Goal: Use online tool/utility: Utilize a website feature to perform a specific function

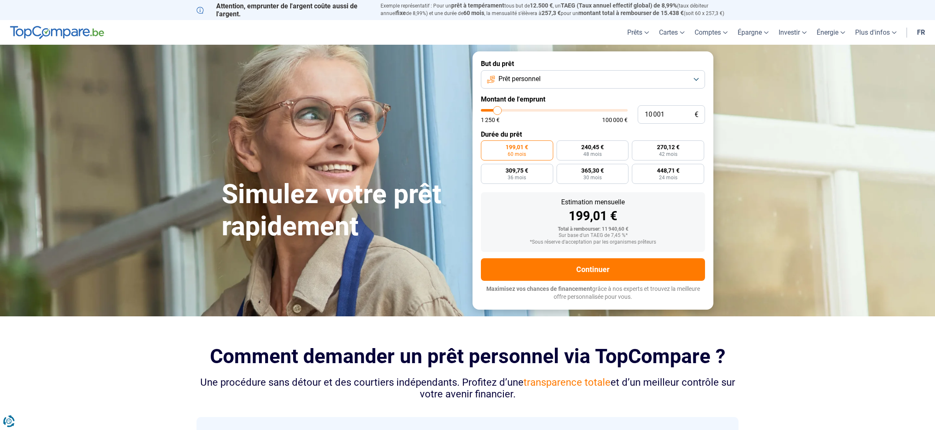
type input "10 500"
type input "10500"
type input "10 750"
type input "10750"
type input "11 000"
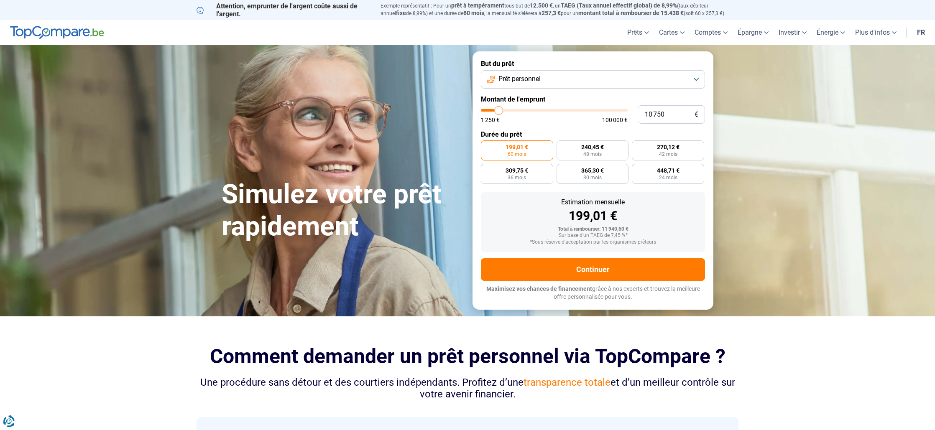
type input "11000"
type input "11 500"
type input "11500"
type input "12 250"
type input "12250"
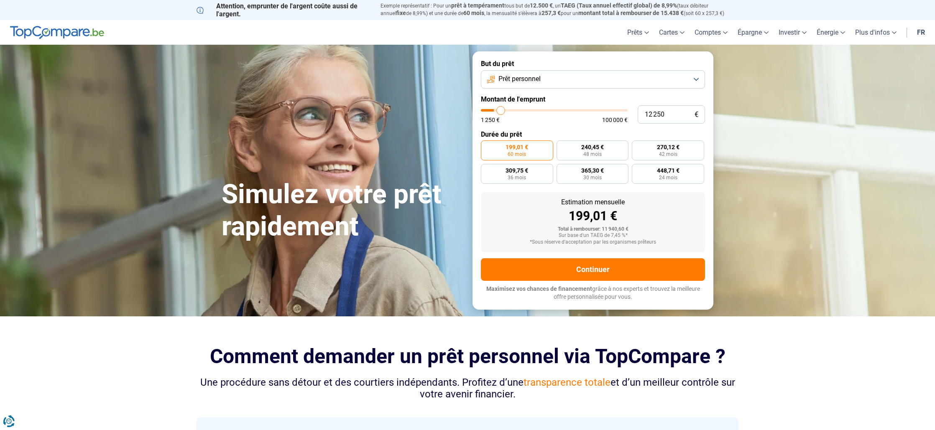
type input "12 750"
type input "12750"
type input "13 500"
type input "13500"
type input "14 500"
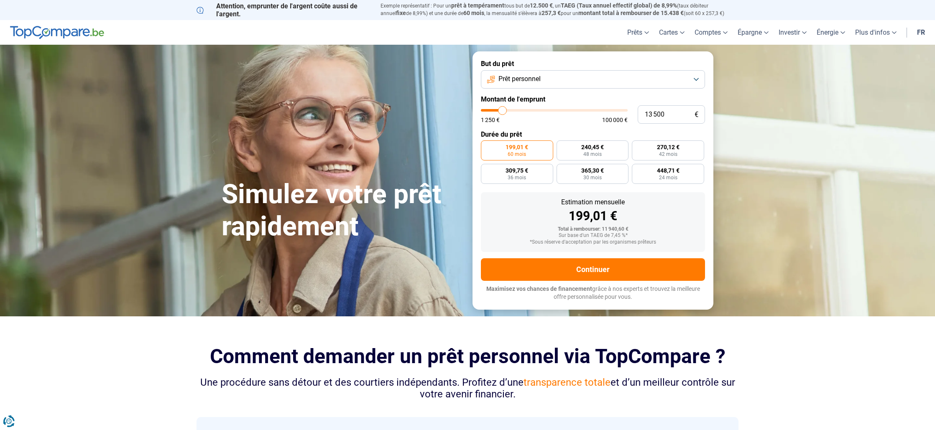
type input "14500"
type input "15 500"
type input "15500"
type input "16 000"
type input "16000"
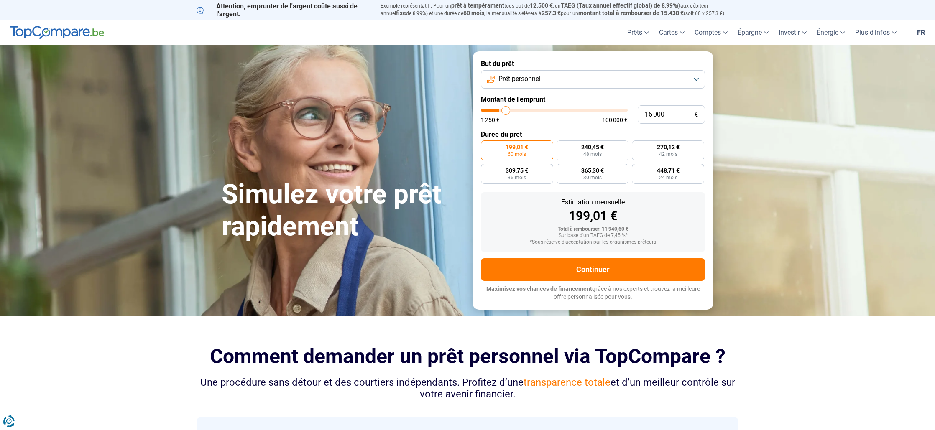
type input "16 750"
drag, startPoint x: 498, startPoint y: 111, endPoint x: 507, endPoint y: 111, distance: 8.4
type input "16750"
click at [507, 111] on input "range" at bounding box center [554, 110] width 147 height 3
radio input "false"
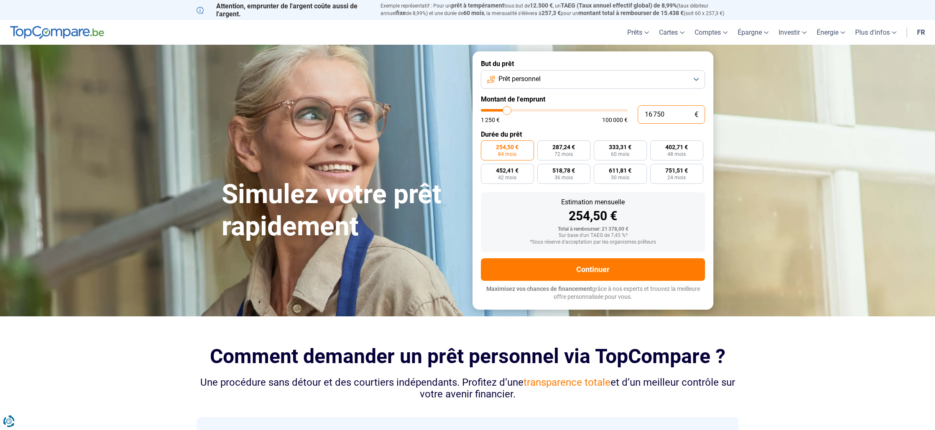
drag, startPoint x: 670, startPoint y: 114, endPoint x: 632, endPoint y: 114, distance: 38.5
click at [632, 114] on div "16 750 € 1 250 € 100 000 €" at bounding box center [593, 114] width 224 height 18
type input "4"
type input "1250"
type input "40"
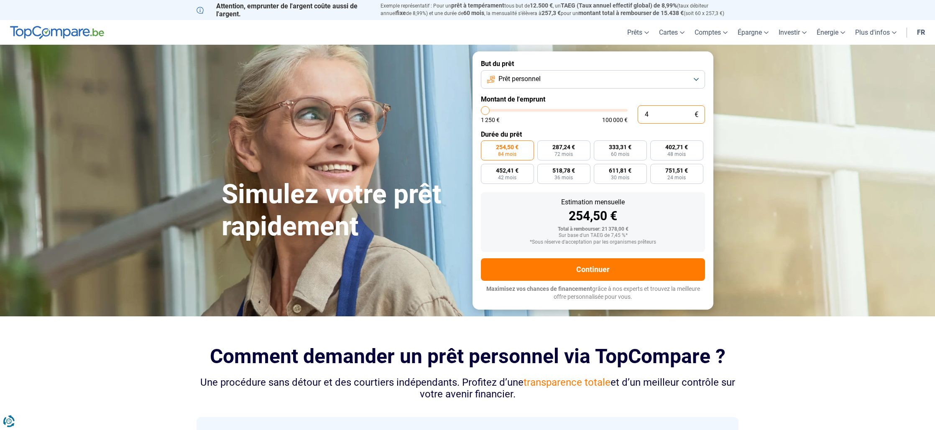
type input "1250"
type input "400"
type input "1250"
type input "4 000"
type input "4000"
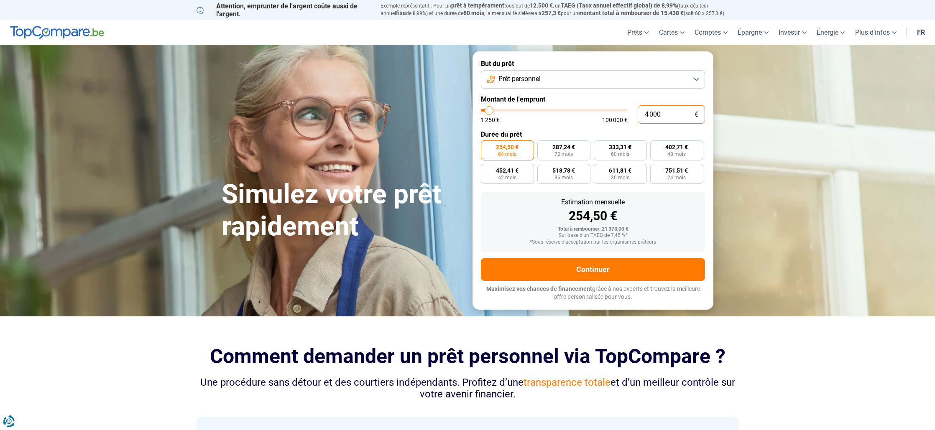
radio input "true"
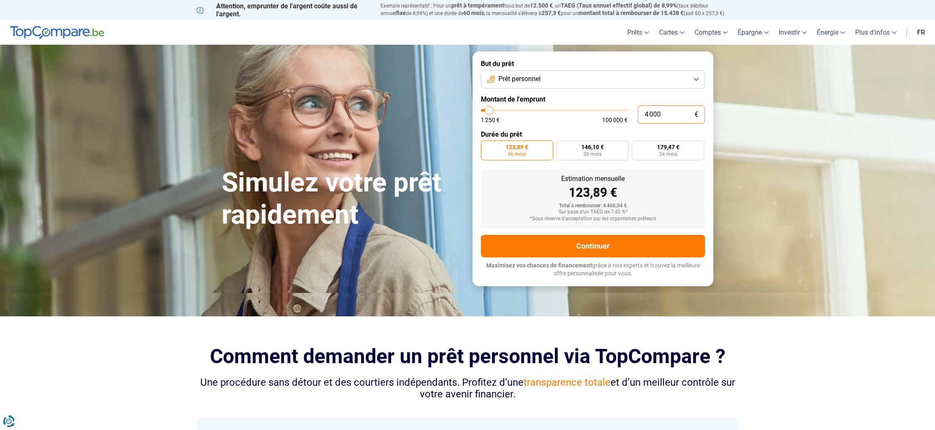
type input "4 000"
click at [547, 126] on form "But du prêt Prêt personnel Montant de l'emprunt 4 000 € 1 250 € 100 000 € Durée…" at bounding box center [593, 168] width 241 height 235
click at [616, 150] on label "146,10 € 30 mois" at bounding box center [593, 151] width 72 height 20
click at [562, 146] on input "146,10 € 30 mois" at bounding box center [559, 143] width 5 height 5
radio input "true"
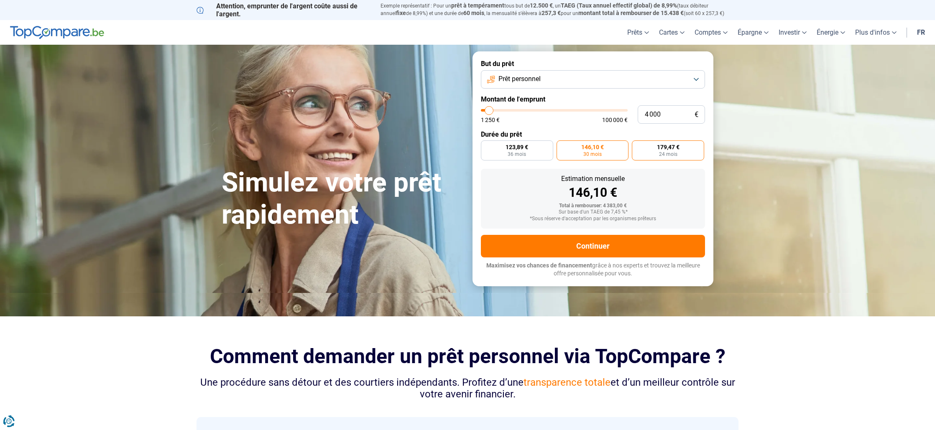
click at [650, 155] on label "179,47 € 24 mois" at bounding box center [668, 151] width 72 height 20
click at [637, 146] on input "179,47 € 24 mois" at bounding box center [634, 143] width 5 height 5
radio input "true"
click at [491, 155] on label "123,89 € 36 mois" at bounding box center [517, 151] width 72 height 20
click at [486, 146] on input "123,89 € 36 mois" at bounding box center [483, 143] width 5 height 5
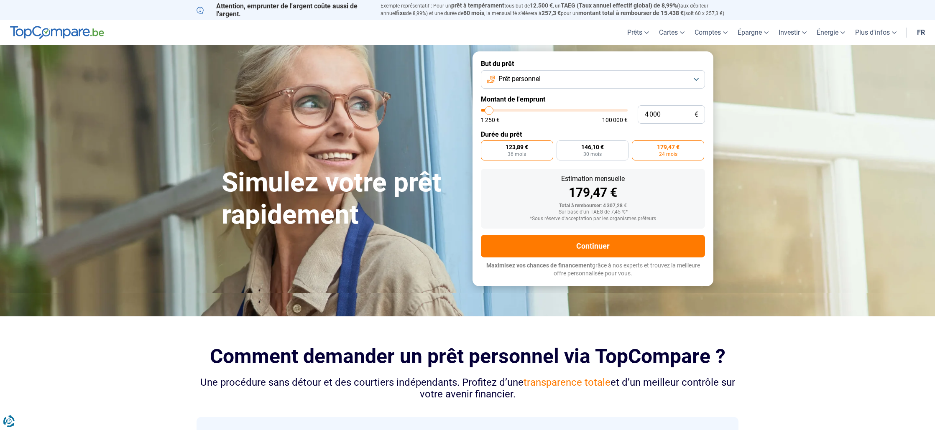
radio input "true"
